Goal: Task Accomplishment & Management: Manage account settings

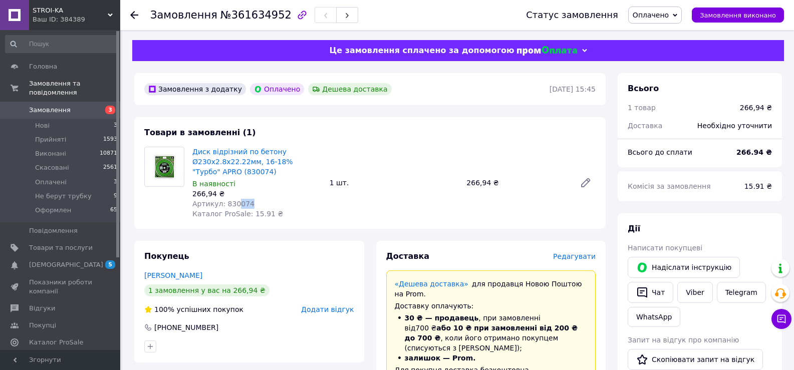
drag, startPoint x: 251, startPoint y: 203, endPoint x: 233, endPoint y: 202, distance: 18.1
click at [233, 202] on div "Артикул: 830074" at bounding box center [256, 204] width 129 height 10
drag, startPoint x: 224, startPoint y: 207, endPoint x: 242, endPoint y: 206, distance: 17.6
click at [242, 206] on span "Артикул: 830074" at bounding box center [223, 204] width 62 height 8
drag, startPoint x: 223, startPoint y: 201, endPoint x: 247, endPoint y: 206, distance: 25.0
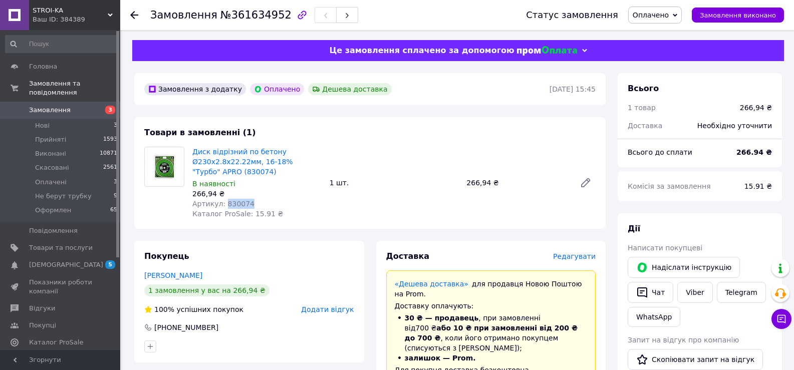
click at [247, 206] on div "Артикул: 830074" at bounding box center [256, 204] width 129 height 10
copy span "830074"
click at [573, 258] on span "Редагувати" at bounding box center [574, 256] width 43 height 8
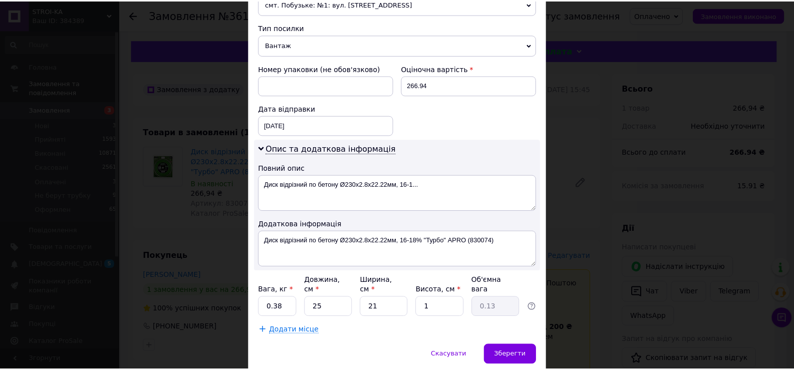
scroll to position [401, 0]
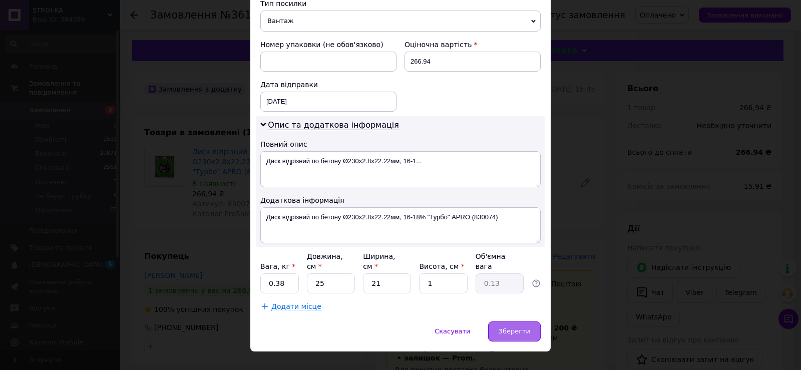
click at [518, 328] on span "Зберегти" at bounding box center [515, 332] width 32 height 8
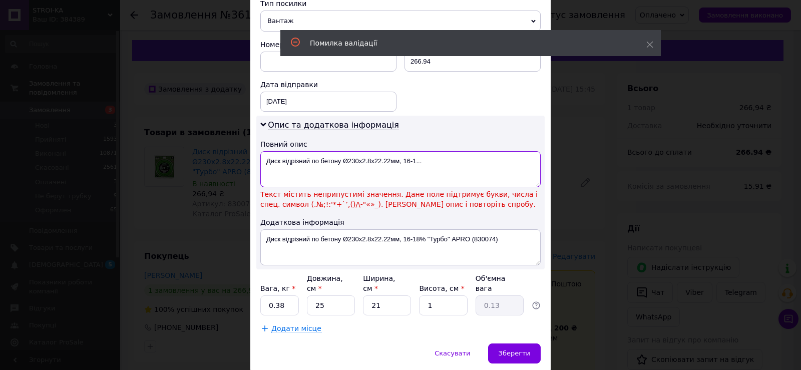
click at [351, 159] on textarea "Диск відрізний по бетону Ø230х2.8х22.22мм, 16-1..." at bounding box center [400, 169] width 280 height 36
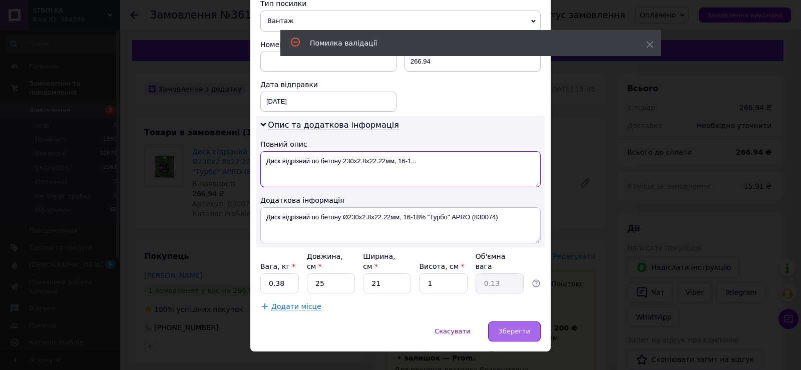
type textarea "Диск відрізний по бетону 230х2.8х22.22мм, 16-1..."
click at [513, 328] on span "Зберегти" at bounding box center [515, 332] width 32 height 8
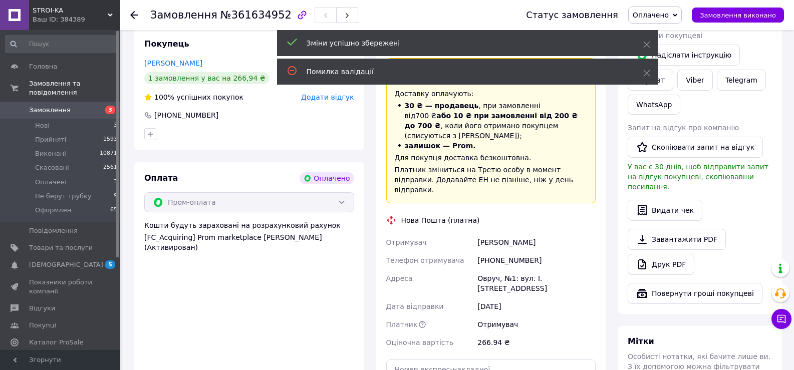
scroll to position [301, 0]
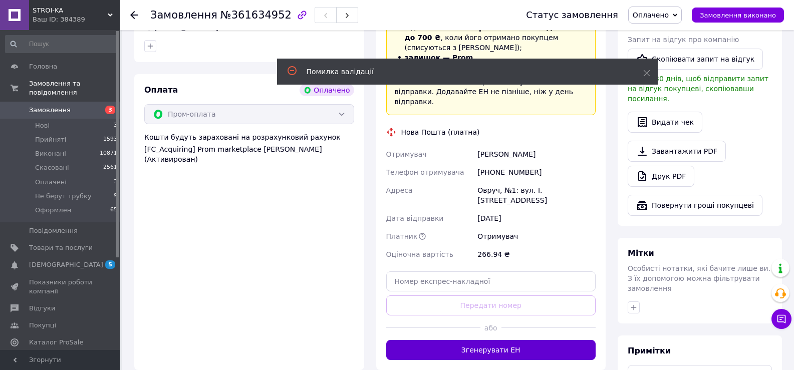
click at [506, 340] on button "Згенерувати ЕН" at bounding box center [491, 350] width 210 height 20
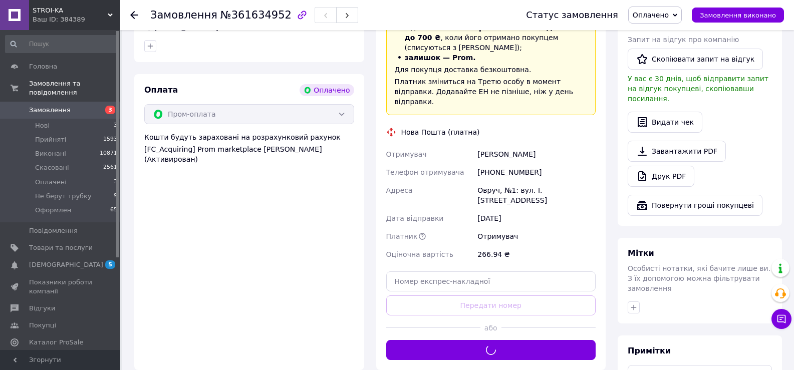
click at [669, 14] on span "Оплачено" at bounding box center [651, 15] width 36 height 8
click at [670, 93] on li "Оформлен" at bounding box center [662, 95] width 67 height 15
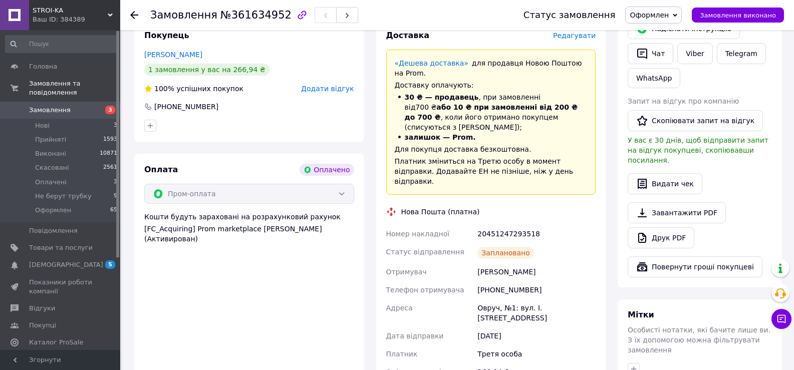
scroll to position [250, 0]
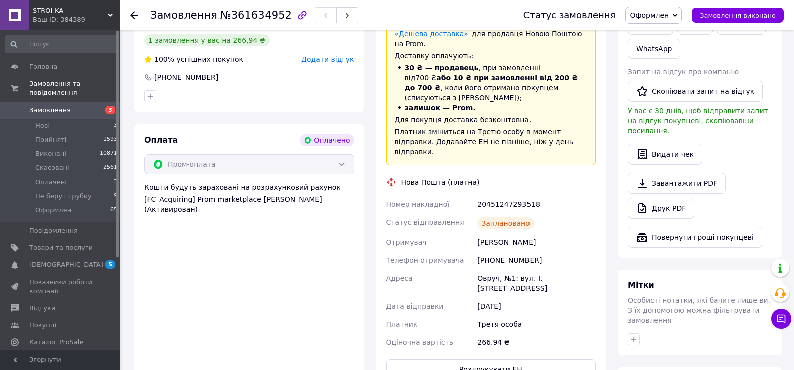
drag, startPoint x: 542, startPoint y: 221, endPoint x: 480, endPoint y: 221, distance: 62.6
click at [480, 233] on div "[PERSON_NAME]" at bounding box center [536, 242] width 122 height 18
copy div "[PERSON_NAME]"
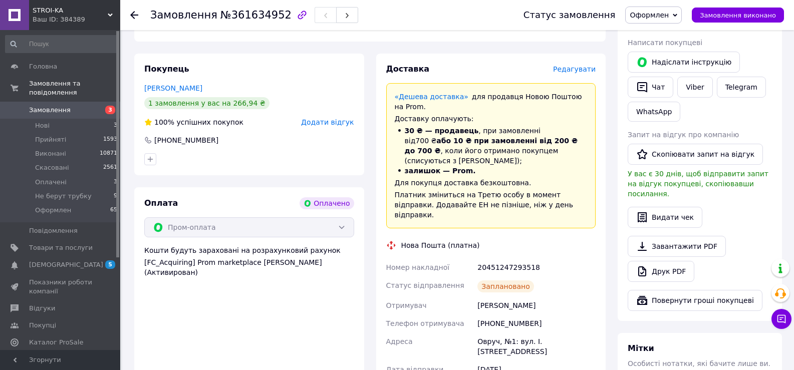
scroll to position [50, 0]
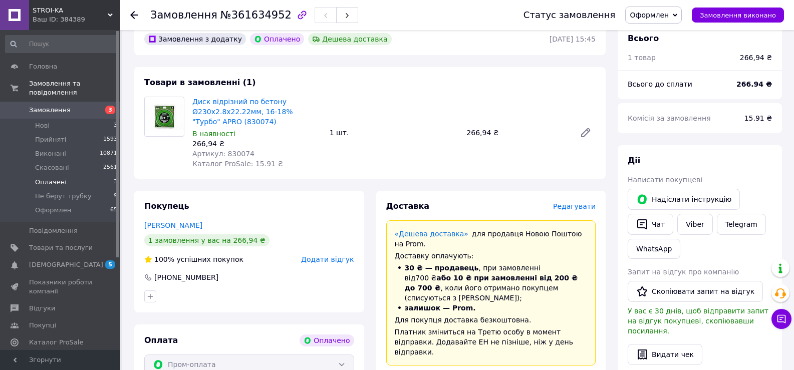
click at [63, 175] on li "Оплачені 3" at bounding box center [61, 182] width 123 height 14
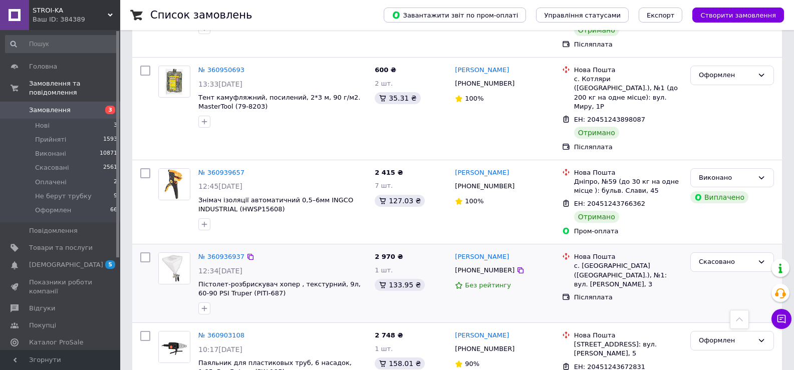
scroll to position [3756, 0]
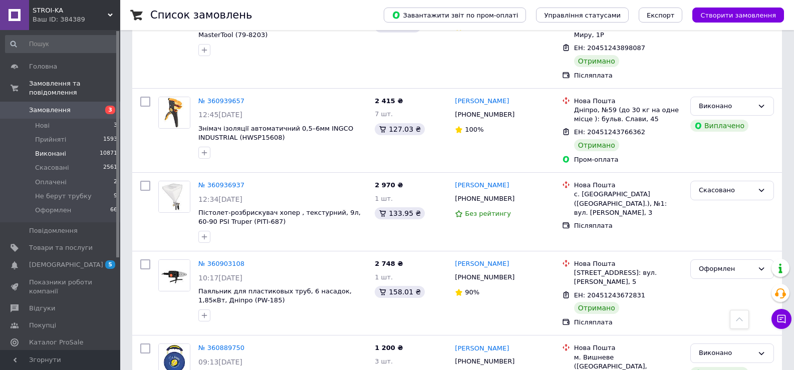
click at [67, 147] on li "Виконані 10871" at bounding box center [61, 154] width 123 height 14
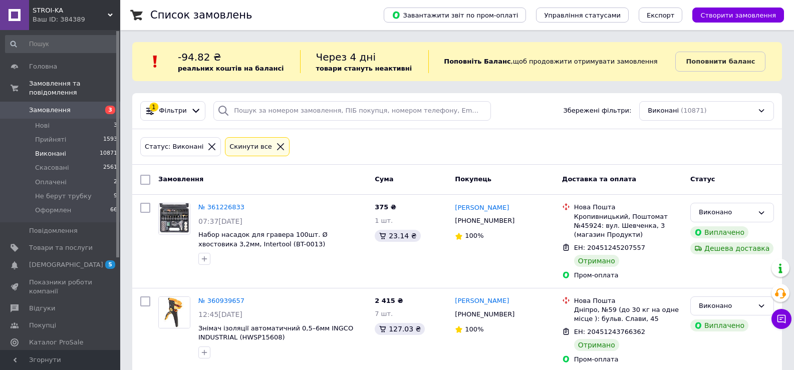
click at [207, 143] on icon at bounding box center [211, 146] width 9 height 9
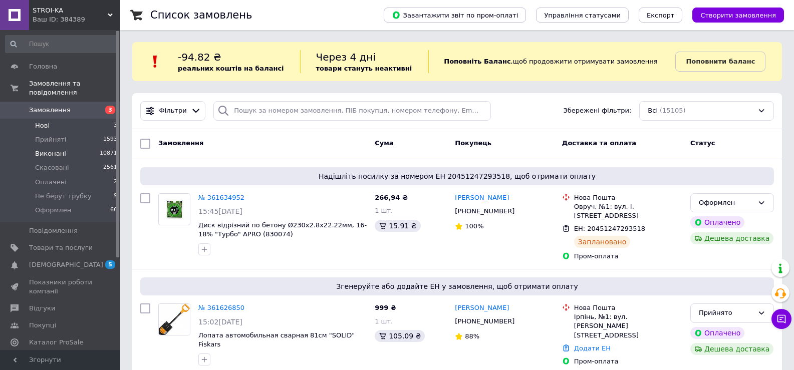
click at [55, 119] on li "Нові 3" at bounding box center [61, 126] width 123 height 14
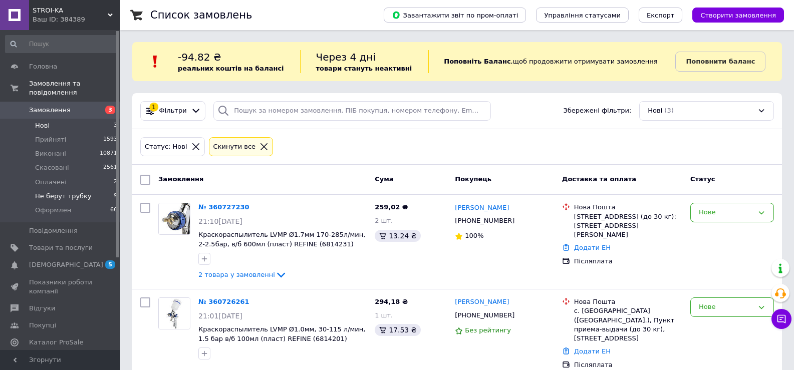
click at [80, 189] on li "Не берут трубку 9" at bounding box center [61, 196] width 123 height 14
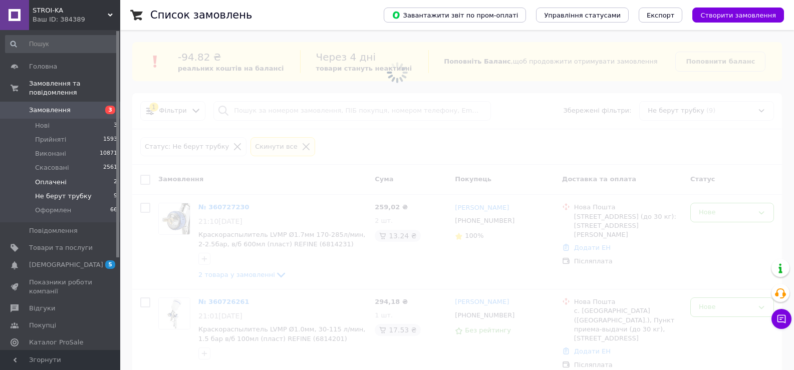
click at [74, 175] on li "Оплачені 2" at bounding box center [61, 182] width 123 height 14
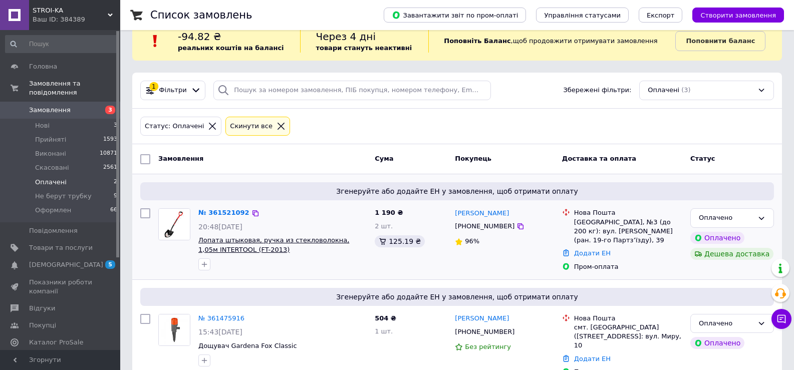
scroll to position [38, 0]
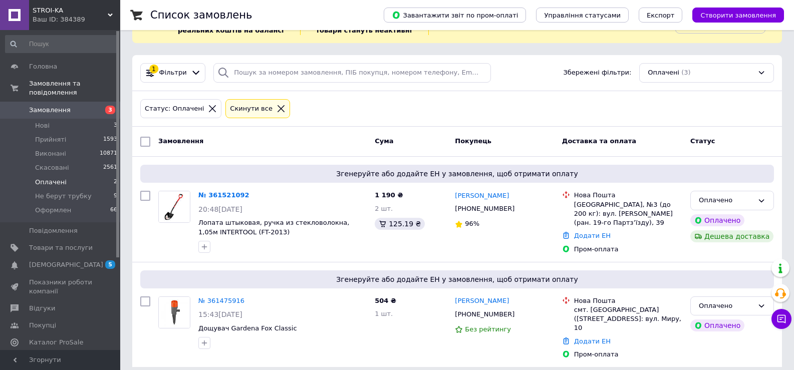
click at [208, 109] on icon at bounding box center [212, 108] width 9 height 9
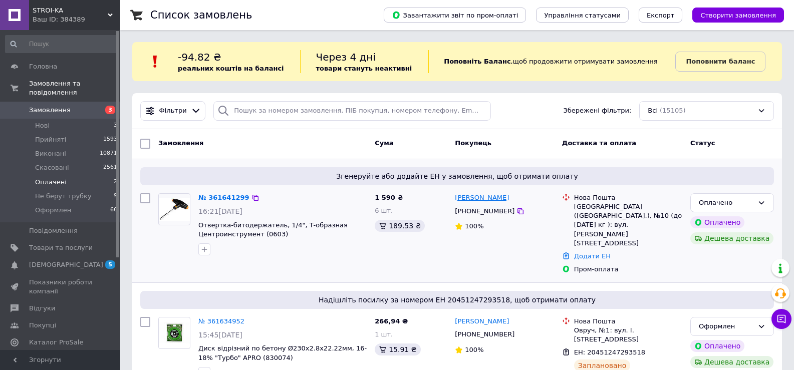
click at [506, 197] on link "[PERSON_NAME]" at bounding box center [482, 198] width 54 height 10
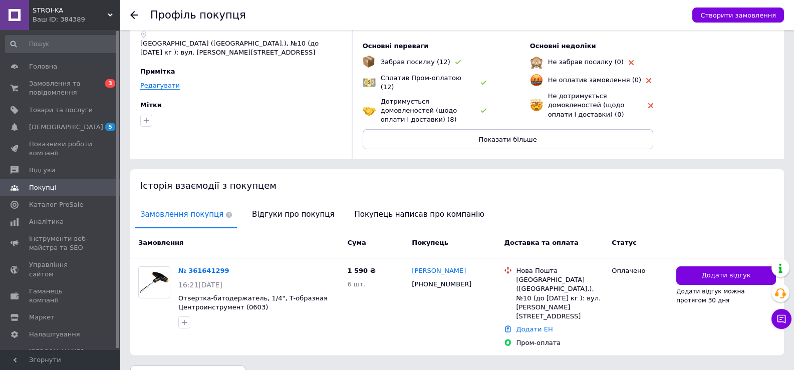
scroll to position [66, 0]
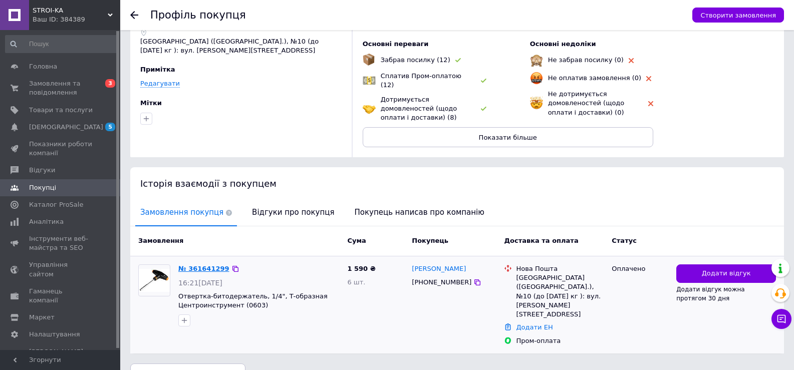
click at [202, 265] on link "№ 361641299" at bounding box center [203, 269] width 51 height 8
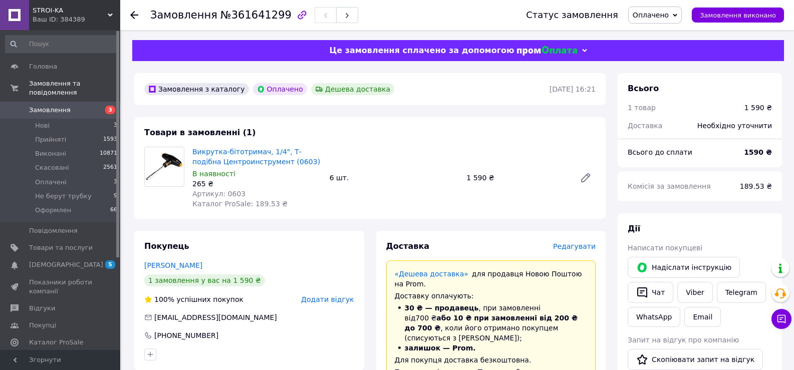
click at [575, 250] on span "Редагувати" at bounding box center [574, 246] width 43 height 8
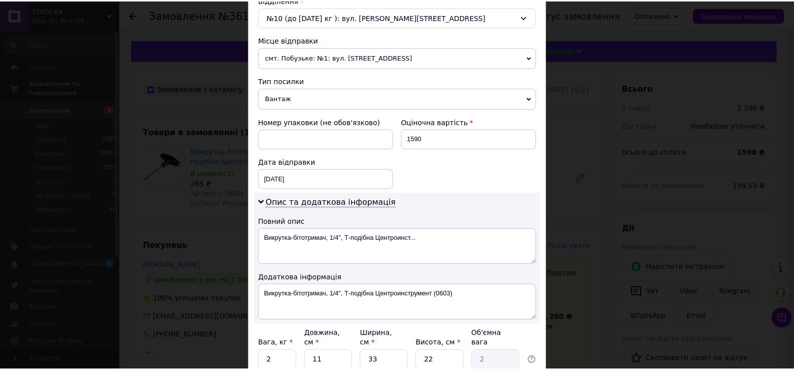
scroll to position [407, 0]
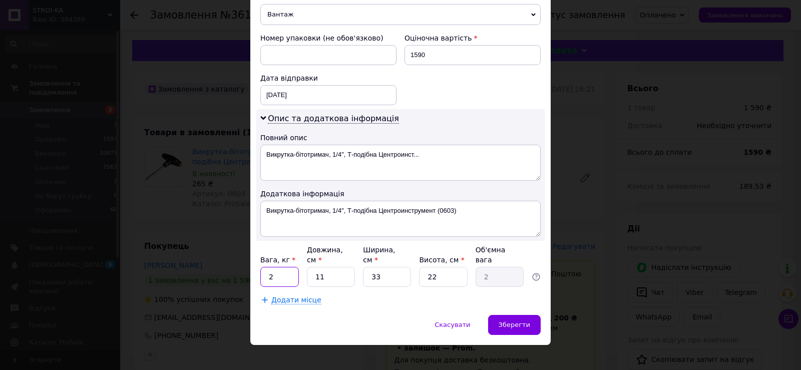
drag, startPoint x: 272, startPoint y: 266, endPoint x: 267, endPoint y: 264, distance: 5.7
click at [267, 267] on input "2" at bounding box center [279, 277] width 39 height 20
type input "1"
drag, startPoint x: 377, startPoint y: 270, endPoint x: 370, endPoint y: 269, distance: 7.6
click at [370, 269] on input "33" at bounding box center [387, 277] width 48 height 20
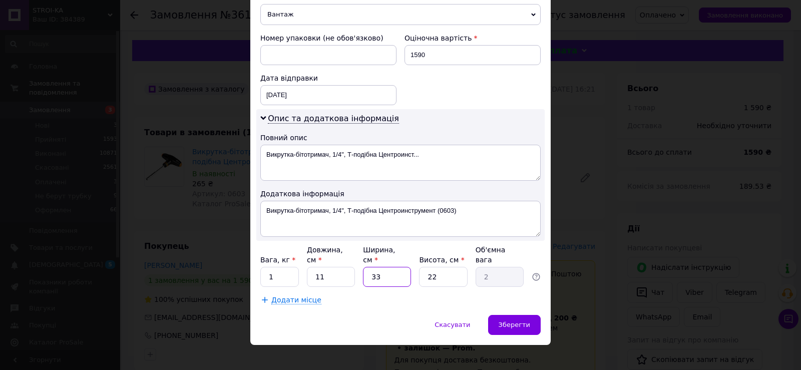
type input "2"
type input "0.12"
type input "20"
type input "1.21"
type input "20"
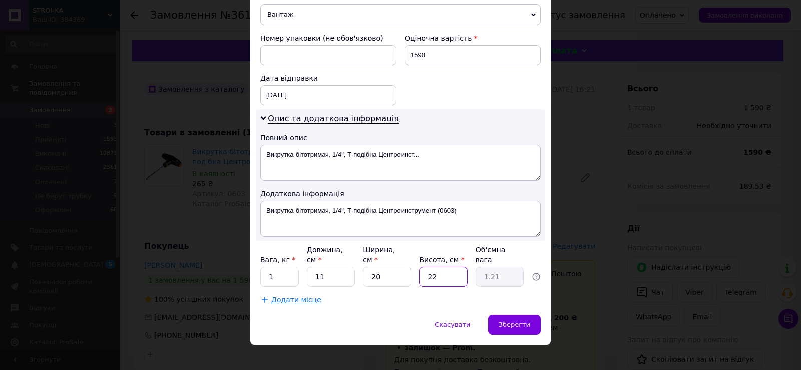
drag, startPoint x: 437, startPoint y: 266, endPoint x: 429, endPoint y: 266, distance: 7.5
click at [429, 267] on input "22" at bounding box center [443, 277] width 48 height 20
type input "20"
type input "1.1"
type input "20"
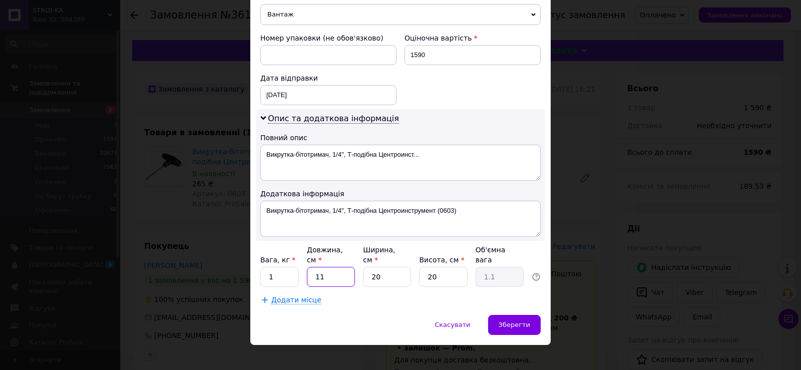
drag, startPoint x: 319, startPoint y: 271, endPoint x: 326, endPoint y: 270, distance: 6.6
click at [326, 270] on input "11" at bounding box center [331, 277] width 48 height 20
type input "10"
type input "1"
type input "10"
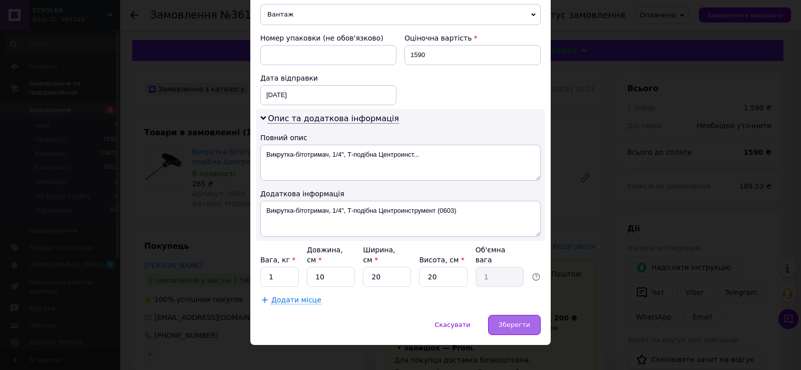
click at [504, 321] on span "Зберегти" at bounding box center [515, 325] width 32 height 8
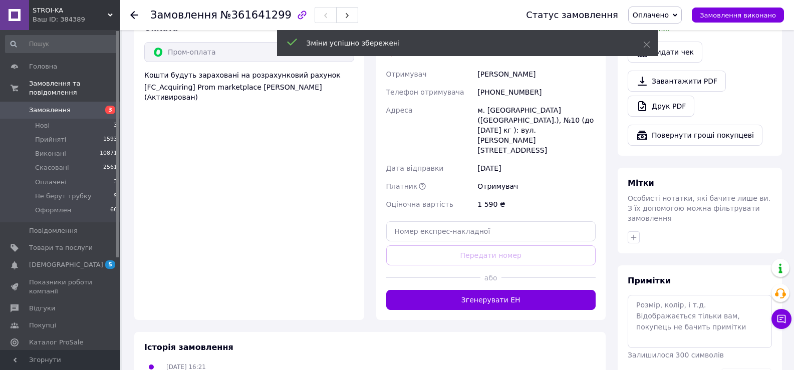
scroll to position [401, 0]
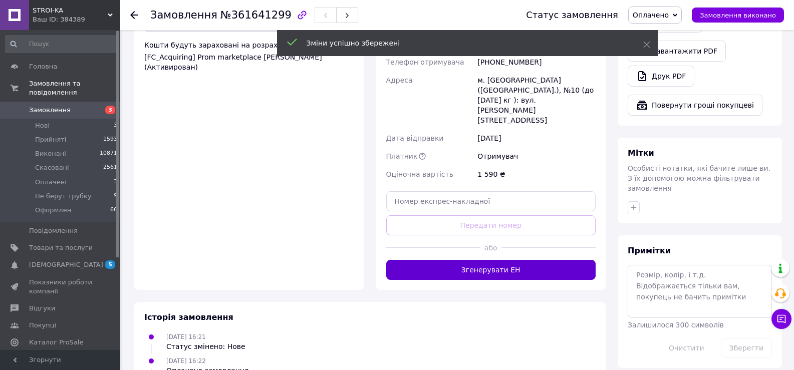
click at [503, 260] on button "Згенерувати ЕН" at bounding box center [491, 270] width 210 height 20
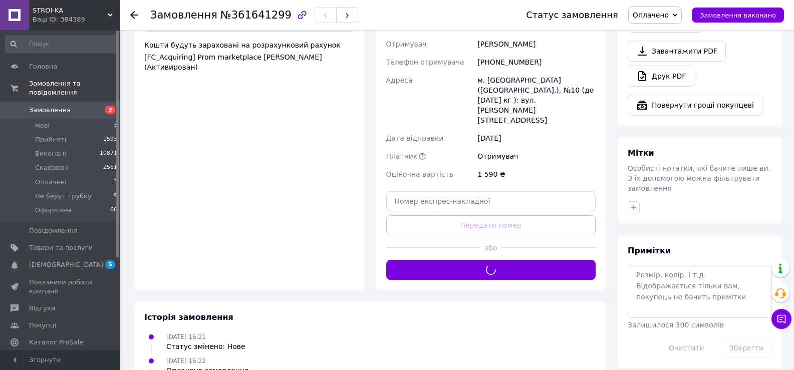
click at [655, 15] on span "Оплачено" at bounding box center [651, 15] width 36 height 8
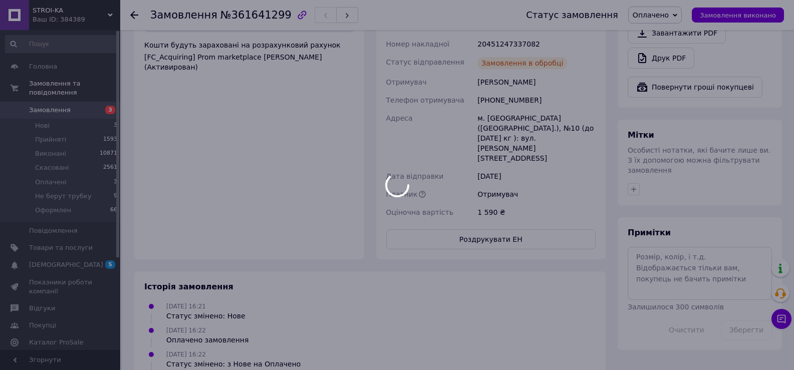
click at [655, 96] on div at bounding box center [397, 185] width 794 height 370
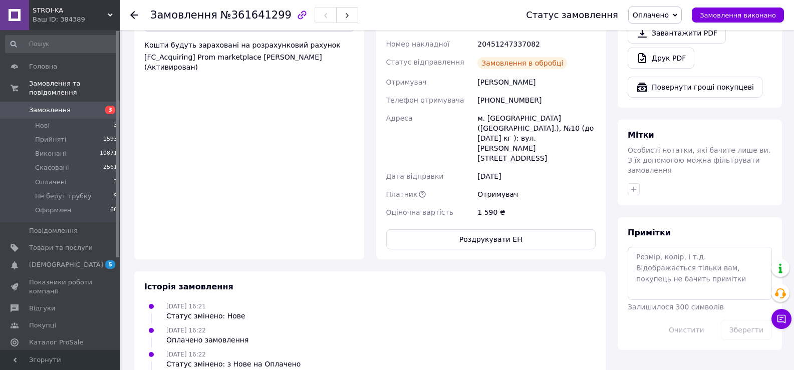
click at [659, 19] on span "Оплачено" at bounding box center [651, 15] width 36 height 8
click at [669, 97] on li "Оформлен" at bounding box center [662, 95] width 67 height 15
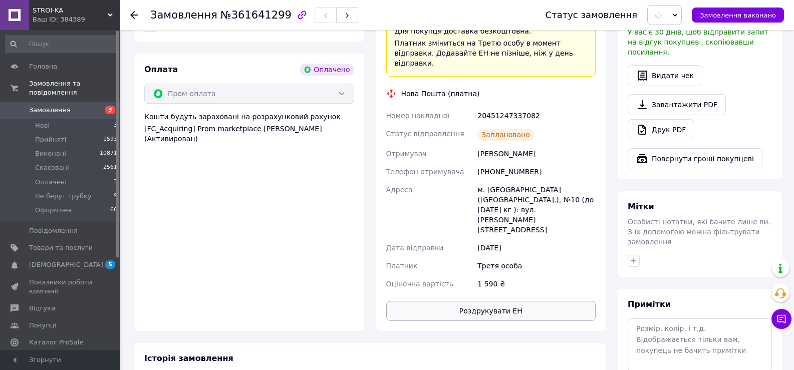
scroll to position [200, 0]
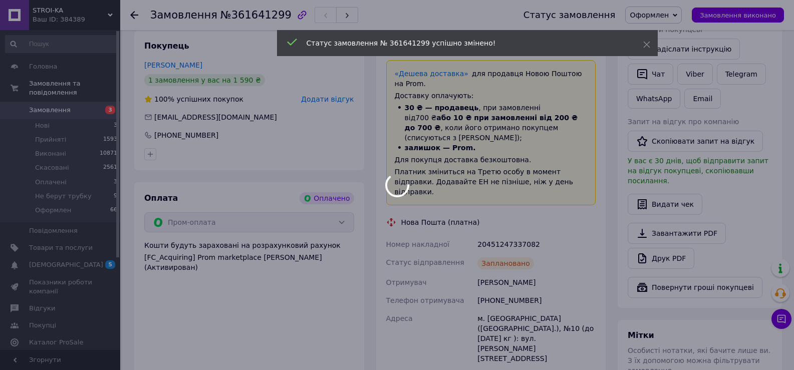
click at [507, 224] on div at bounding box center [397, 185] width 794 height 370
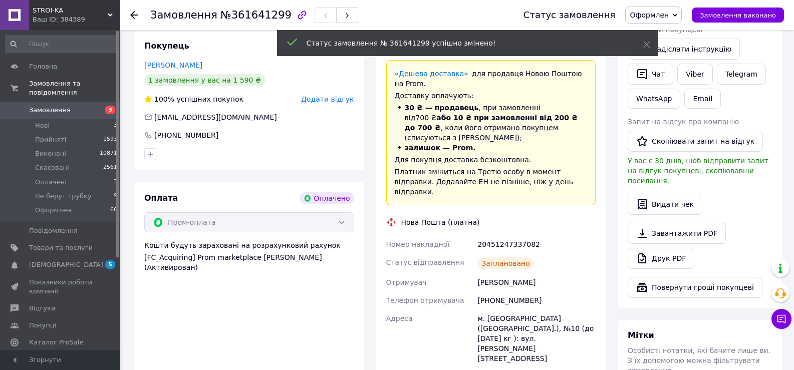
click at [507, 235] on div "20451247337082" at bounding box center [536, 244] width 122 height 18
copy div "20451247337082"
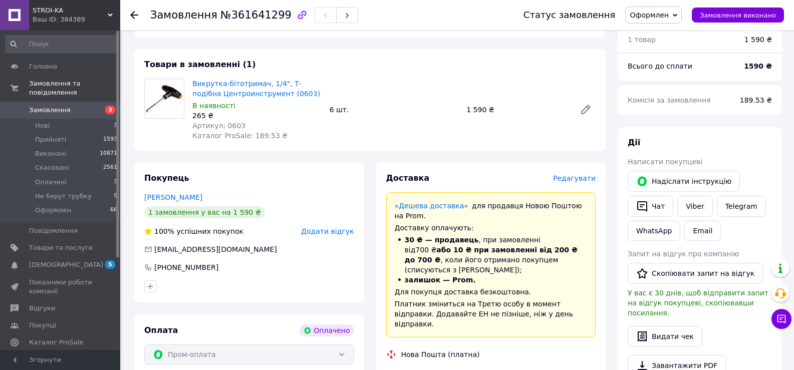
scroll to position [50, 0]
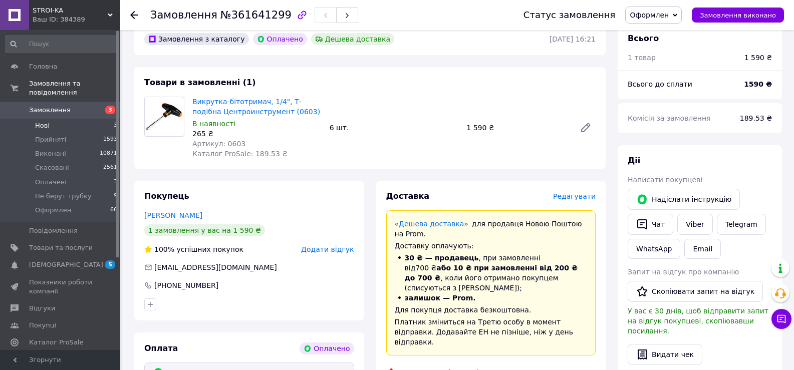
click at [78, 121] on li "Нові 3" at bounding box center [61, 126] width 123 height 14
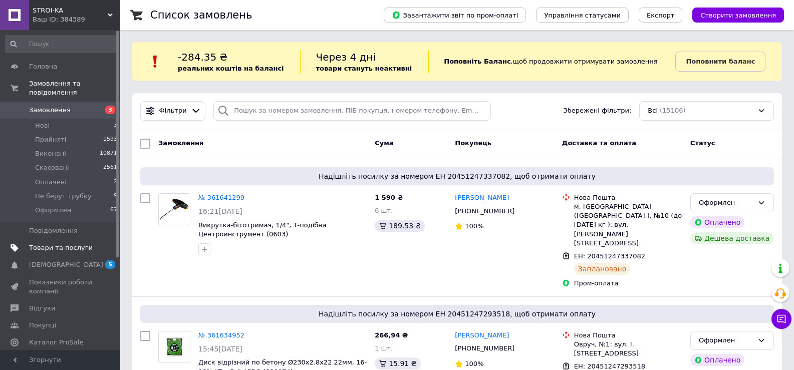
click at [57, 243] on span "Товари та послуги" at bounding box center [61, 247] width 64 height 9
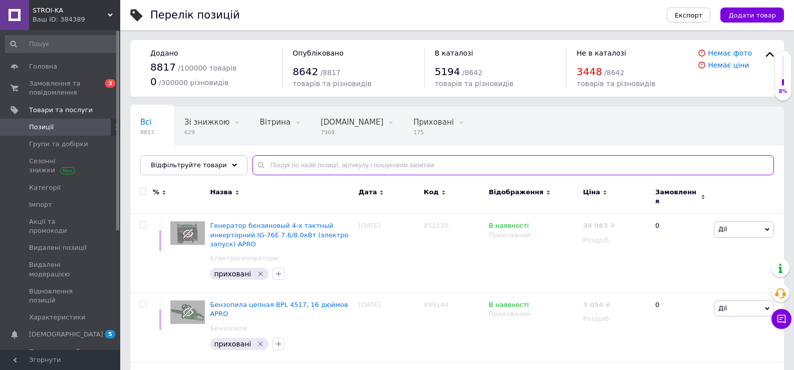
click at [329, 162] on input "text" at bounding box center [512, 165] width 521 height 20
paste input "5033614"
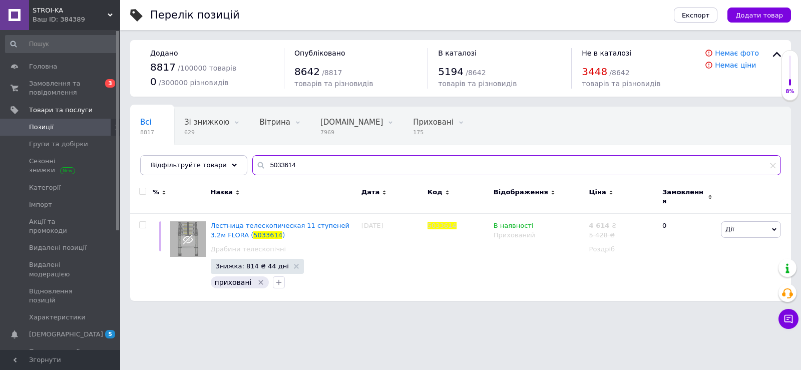
drag, startPoint x: 293, startPoint y: 168, endPoint x: 243, endPoint y: 167, distance: 50.1
click at [252, 167] on input "5033614" at bounding box center [516, 165] width 529 height 20
type input "5033614"
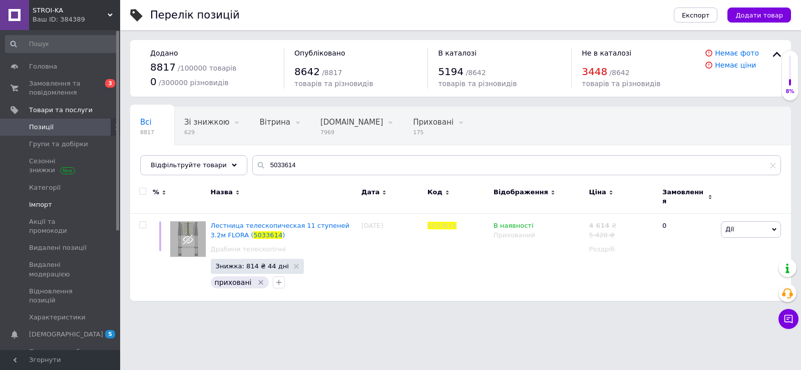
click at [45, 209] on span "Імпорт" at bounding box center [40, 204] width 23 height 9
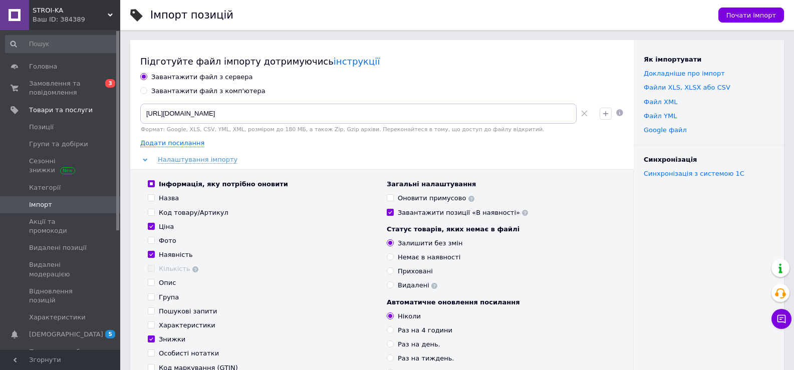
click at [188, 90] on div "Завантажити файл з комп'ютера" at bounding box center [208, 91] width 114 height 9
click at [147, 90] on input "Завантажити файл з комп'ютера" at bounding box center [143, 90] width 7 height 7
radio input "true"
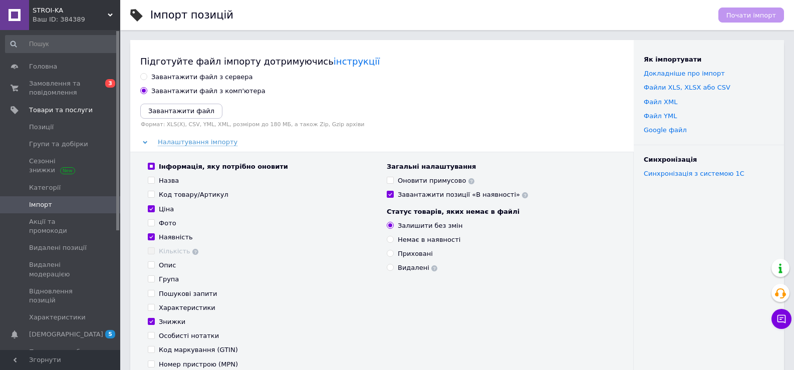
click at [175, 119] on div "Завантажити файл Формат: XLS(X), CSV, YML, XML, розміром до 180 МБ, а також Zip…" at bounding box center [381, 116] width 483 height 24
click at [175, 114] on icon "Завантажити файл" at bounding box center [181, 111] width 66 height 8
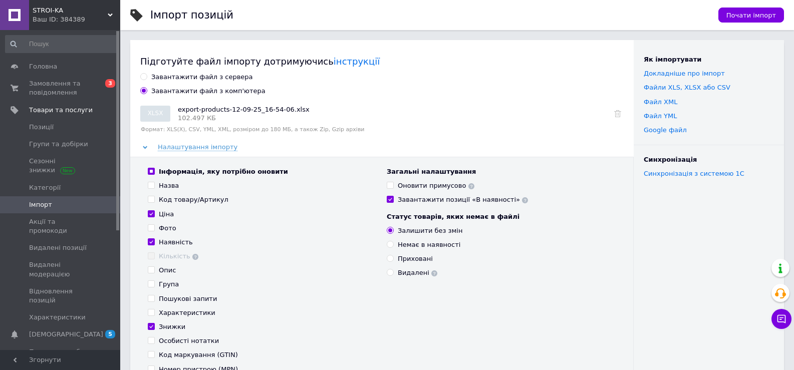
click at [150, 170] on input "Інформація, яку потрібно оновити" at bounding box center [151, 171] width 7 height 7
checkbox input "false"
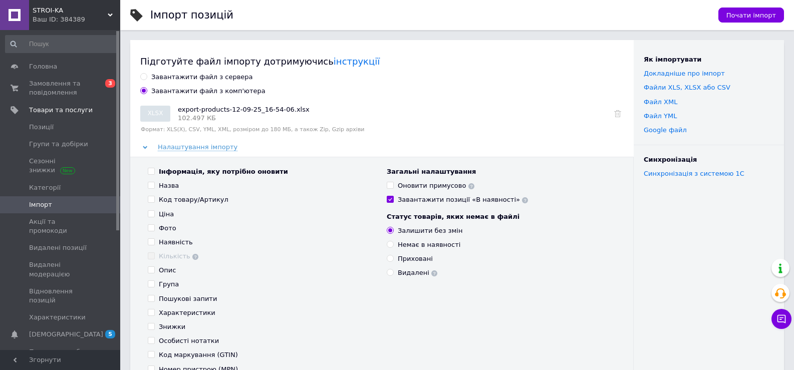
click at [150, 170] on input "Інформація, яку потрібно оновити" at bounding box center [151, 171] width 7 height 7
checkbox input "true"
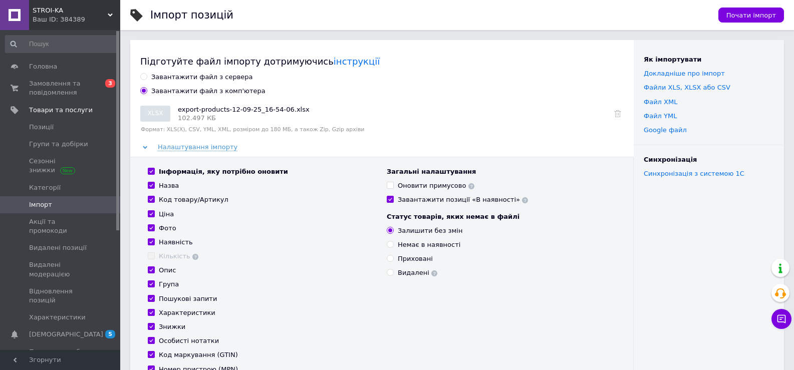
checkbox input "true"
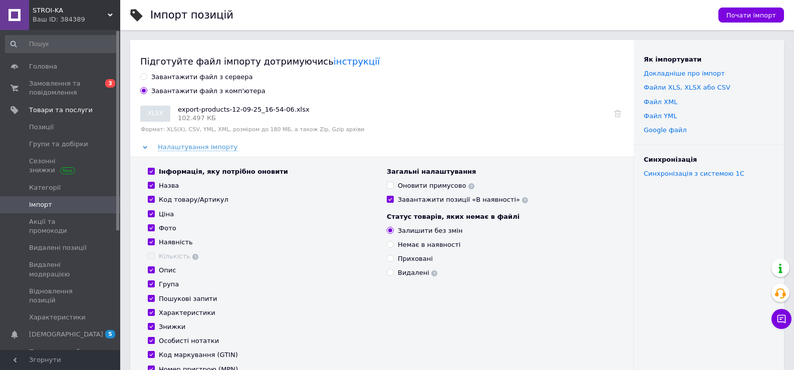
checkbox input "true"
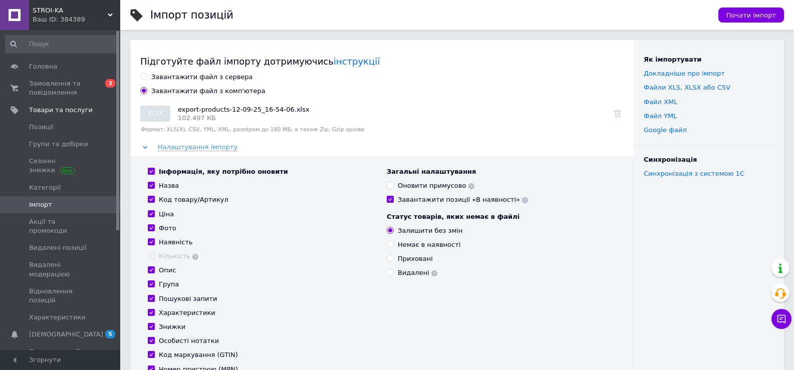
checkbox input "true"
click at [736, 14] on span "Почати імпорт" at bounding box center [751, 16] width 50 height 8
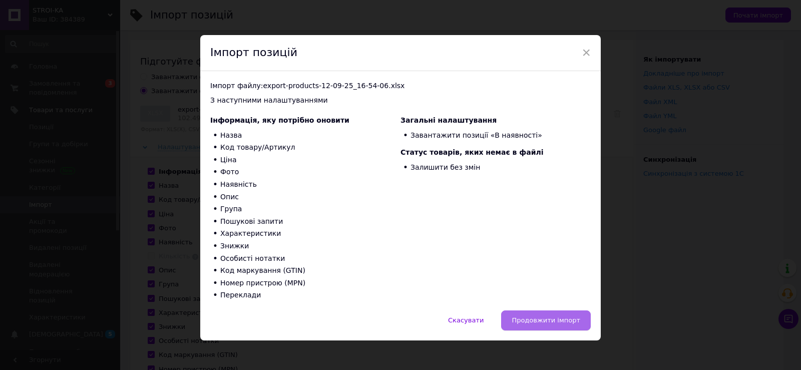
click at [546, 326] on button "Продовжити імпорт" at bounding box center [546, 321] width 90 height 20
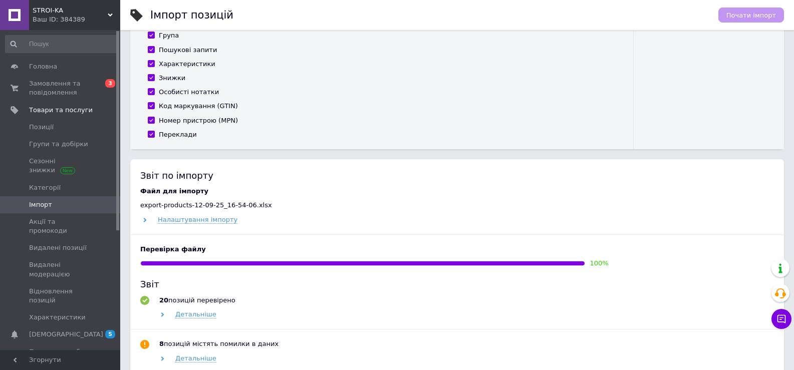
scroll to position [351, 0]
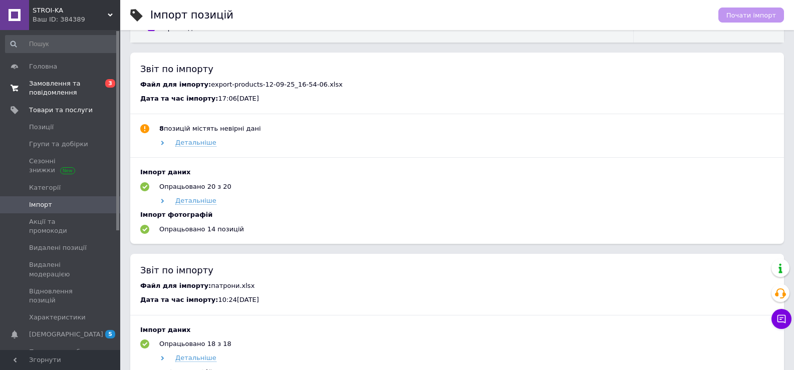
click at [43, 88] on span "Замовлення та повідомлення" at bounding box center [61, 88] width 64 height 18
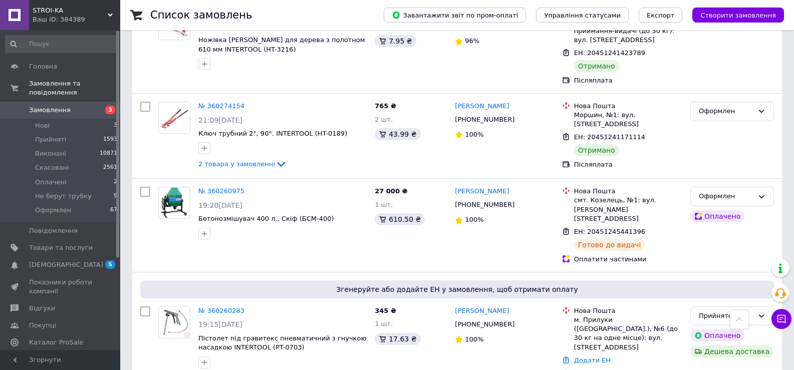
scroll to position [6311, 0]
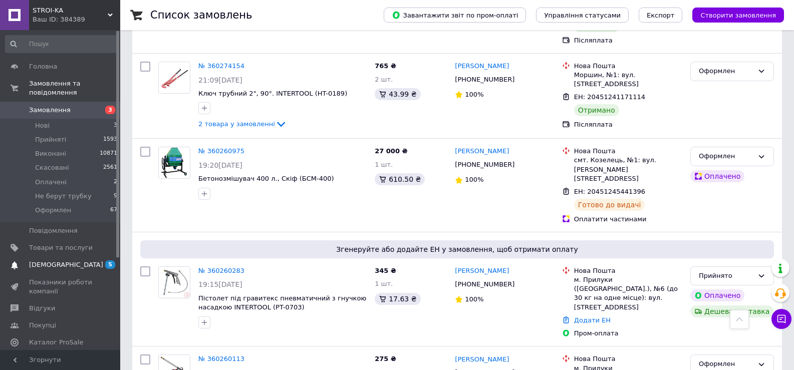
click at [77, 260] on span "[DEMOGRAPHIC_DATA]" at bounding box center [61, 264] width 64 height 9
